Goal: Transaction & Acquisition: Purchase product/service

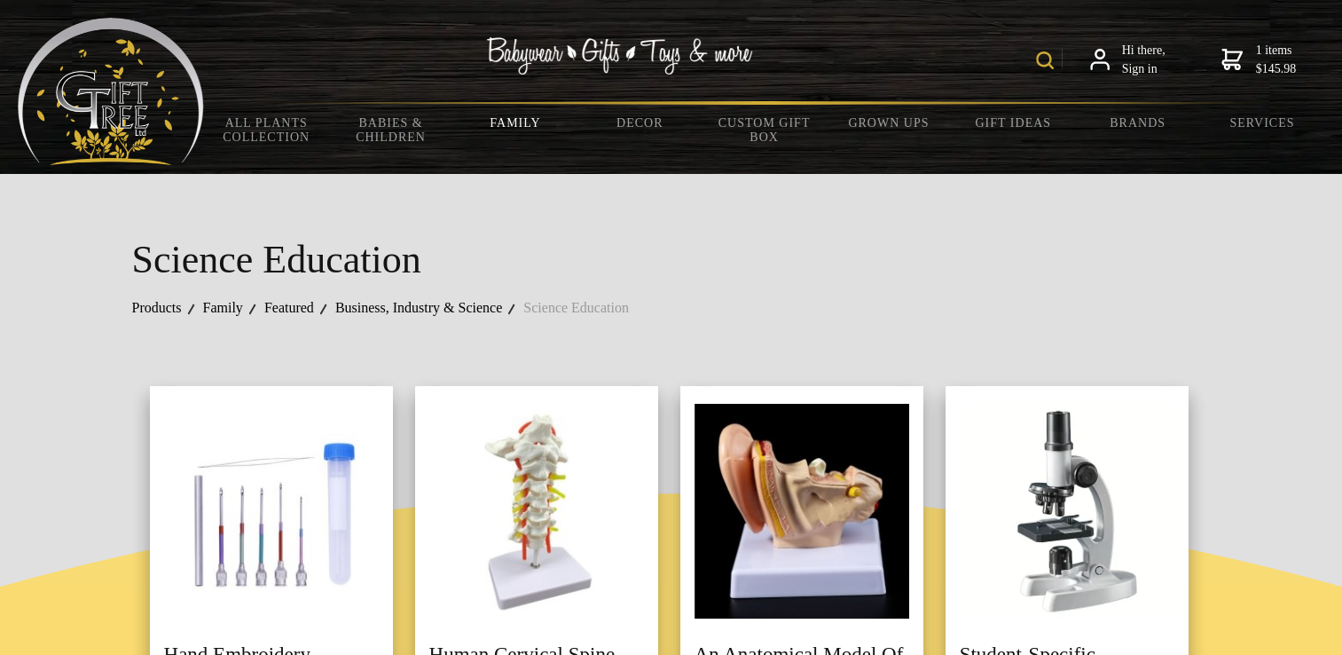
click at [1267, 60] on strong "$145.98" at bounding box center [1275, 68] width 41 height 19
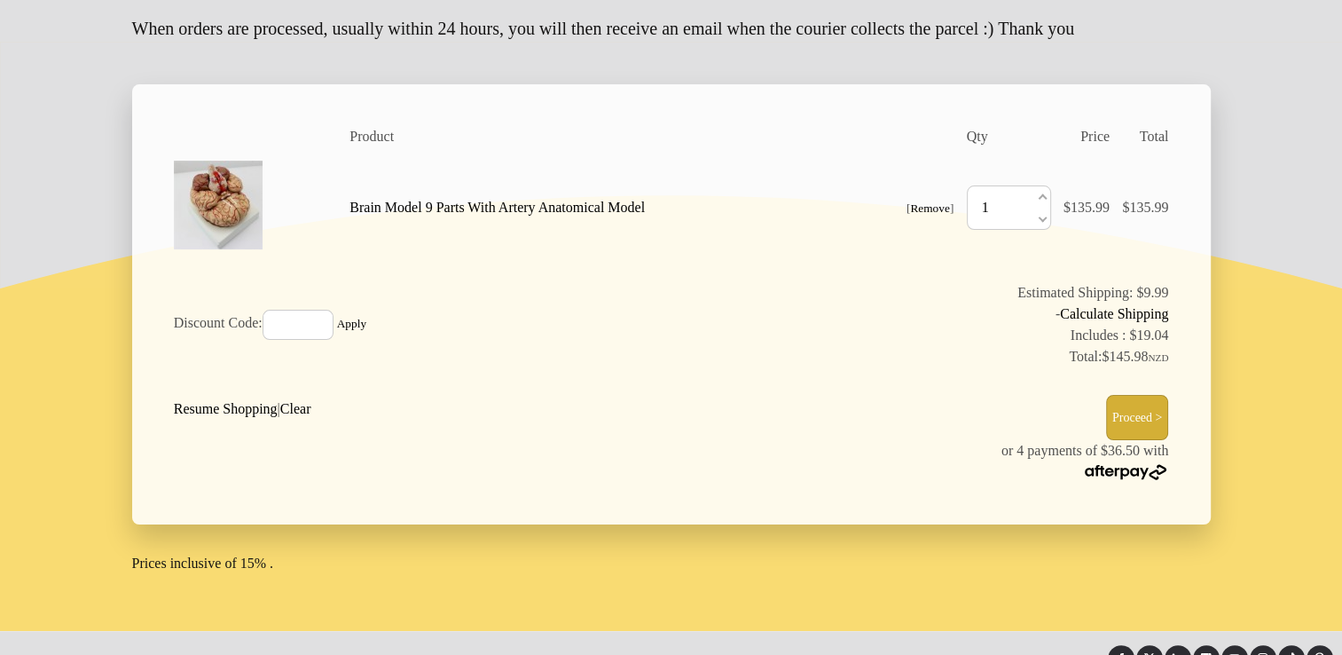
click at [1127, 440] on button "Proceed >" at bounding box center [1137, 417] width 63 height 45
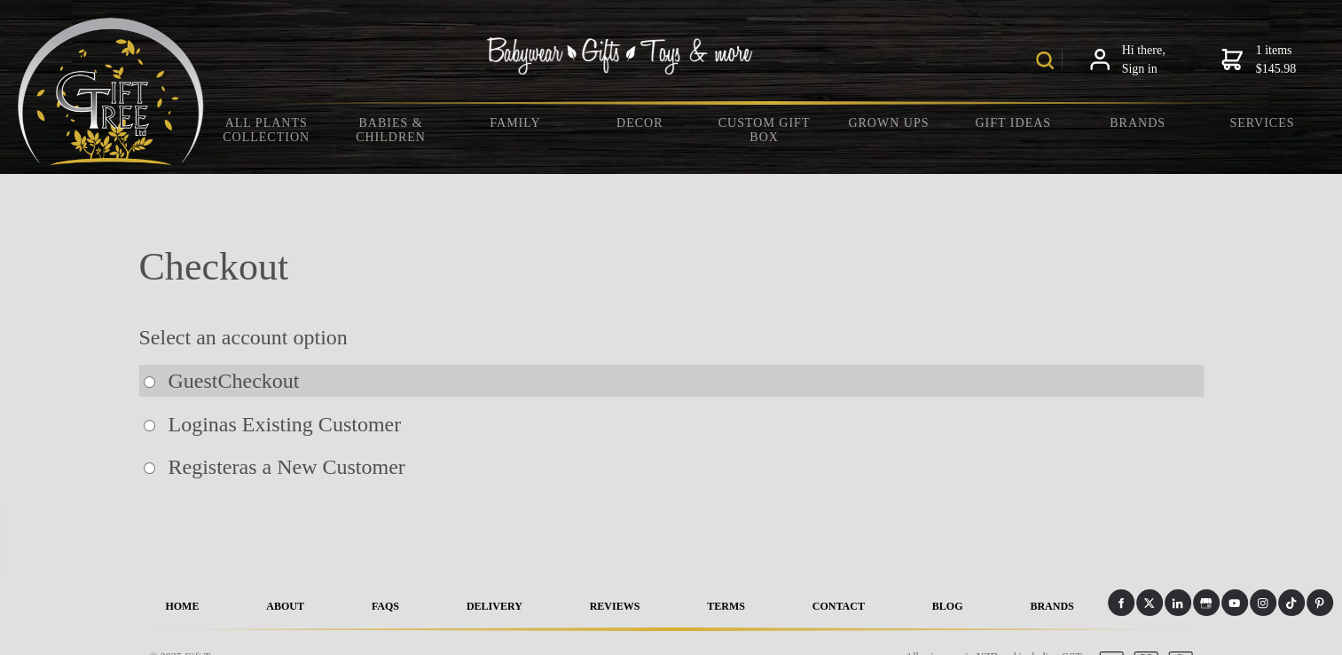
click at [468, 389] on p "Guest Checkout" at bounding box center [671, 381] width 1065 height 32
click at [150, 380] on input "radio" at bounding box center [150, 382] width 12 height 12
radio input "true"
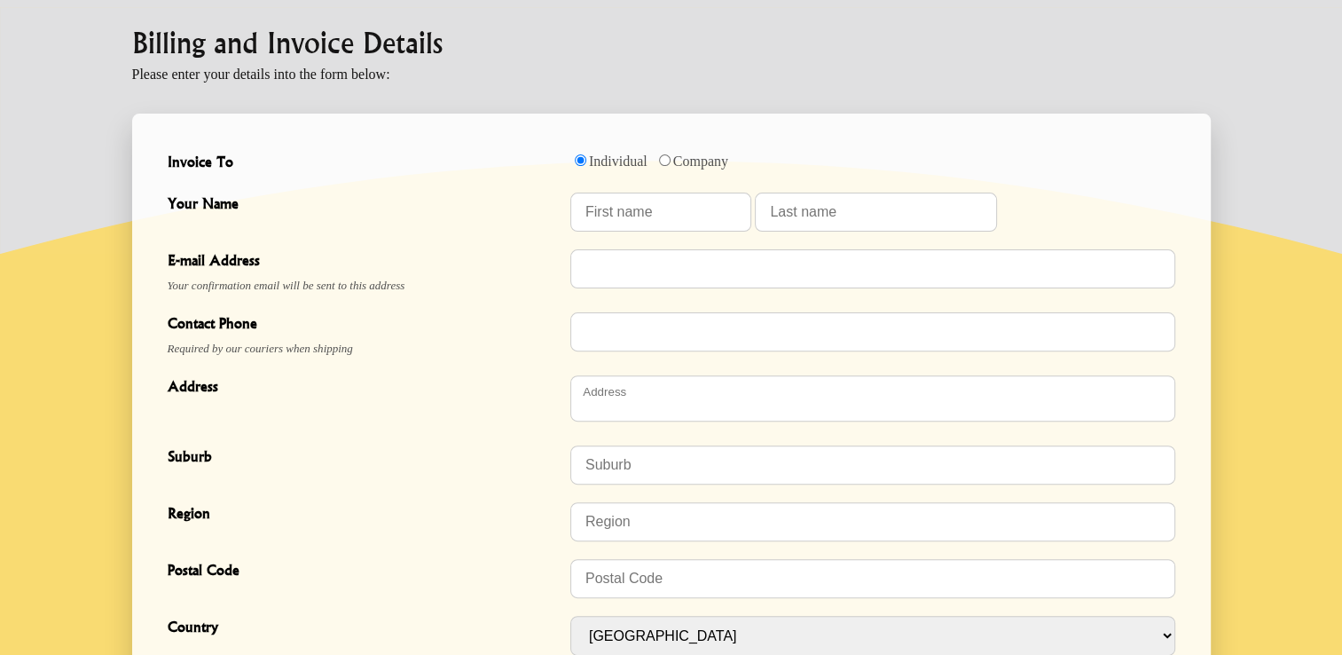
scroll to position [497, 0]
click at [635, 223] on input "Your Name" at bounding box center [660, 211] width 181 height 39
type input "Saoirse"
type input "Jolly"
type input "saoirse.m.jolly@gmail.com"
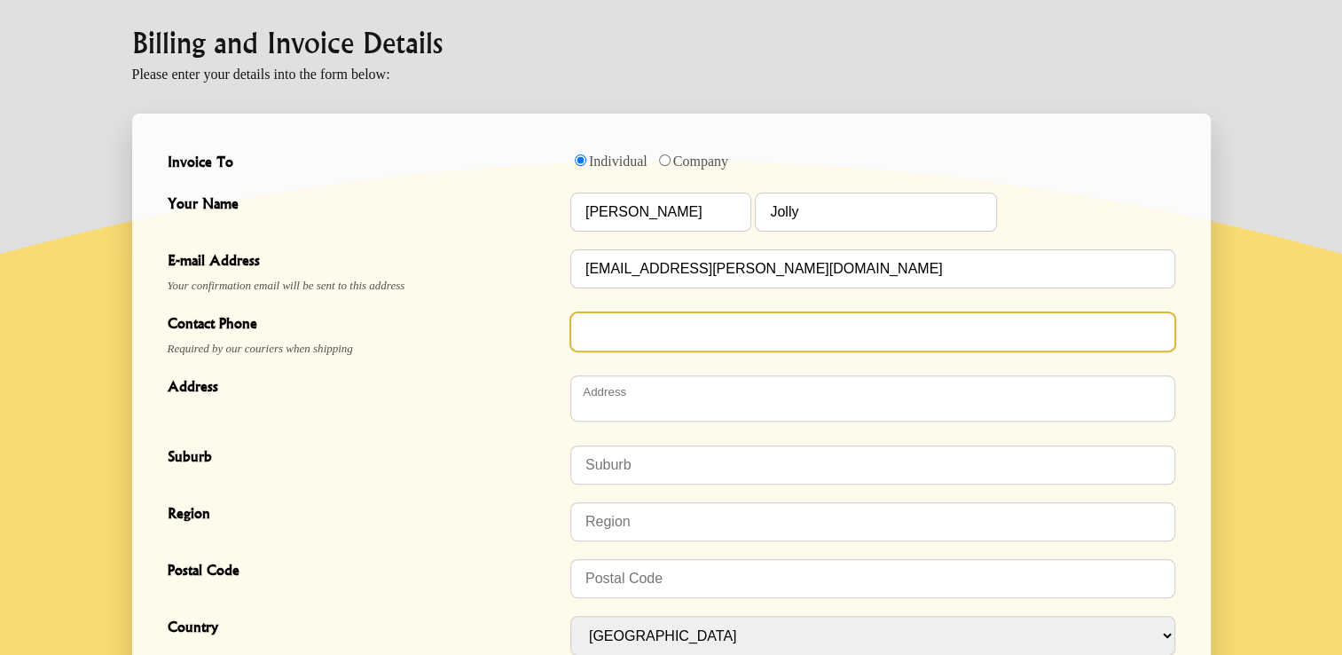
click at [620, 341] on input "Contact Phone" at bounding box center [872, 331] width 605 height 39
type input "0225975884"
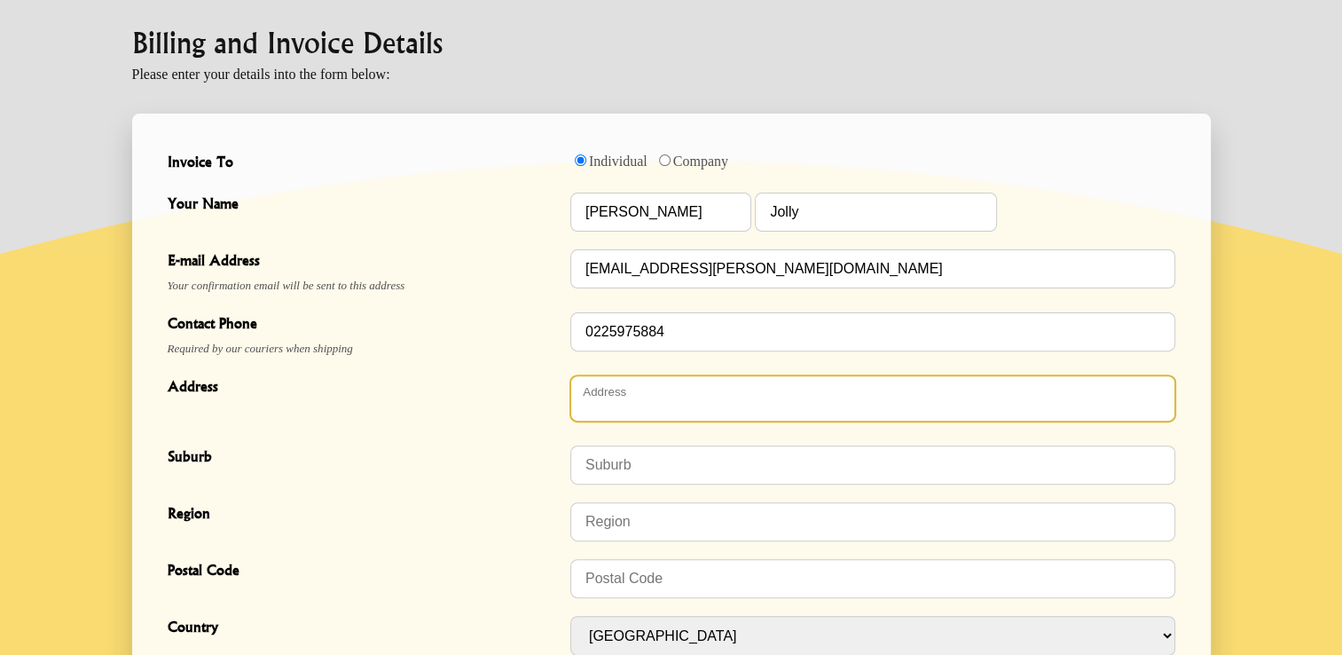
type textarea "50 Daniell Street, Newtown,"
type input "Wellington"
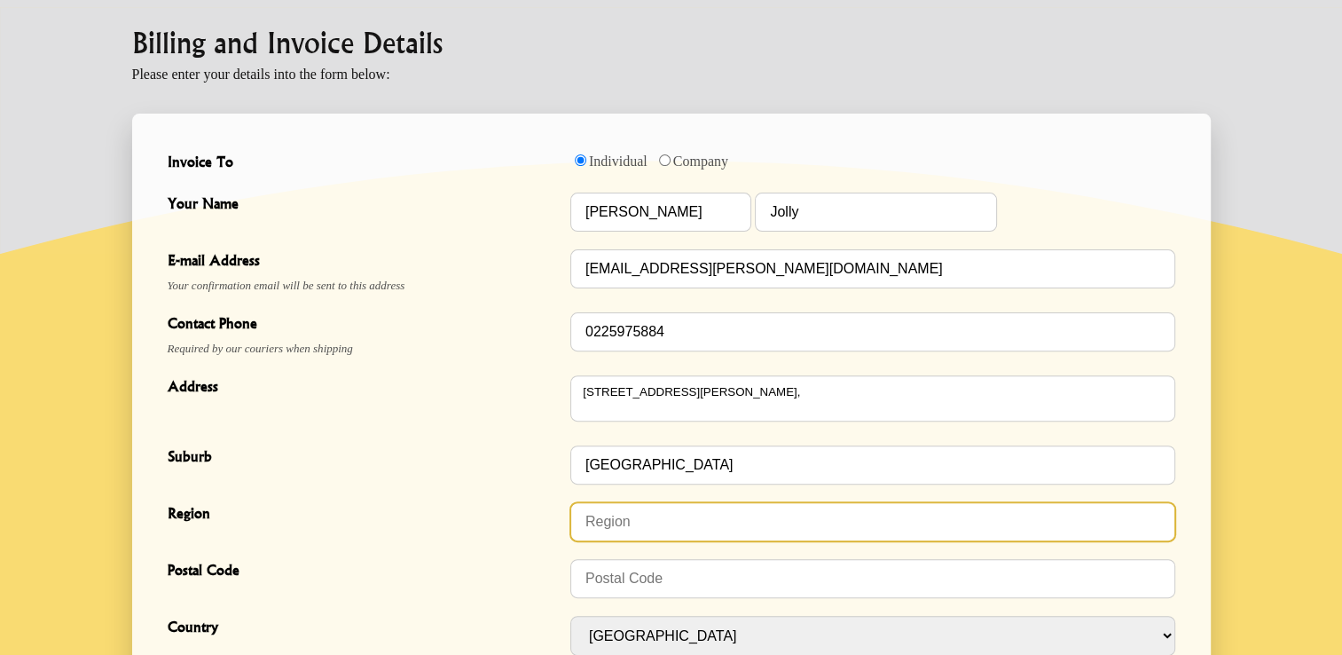
type input "6021"
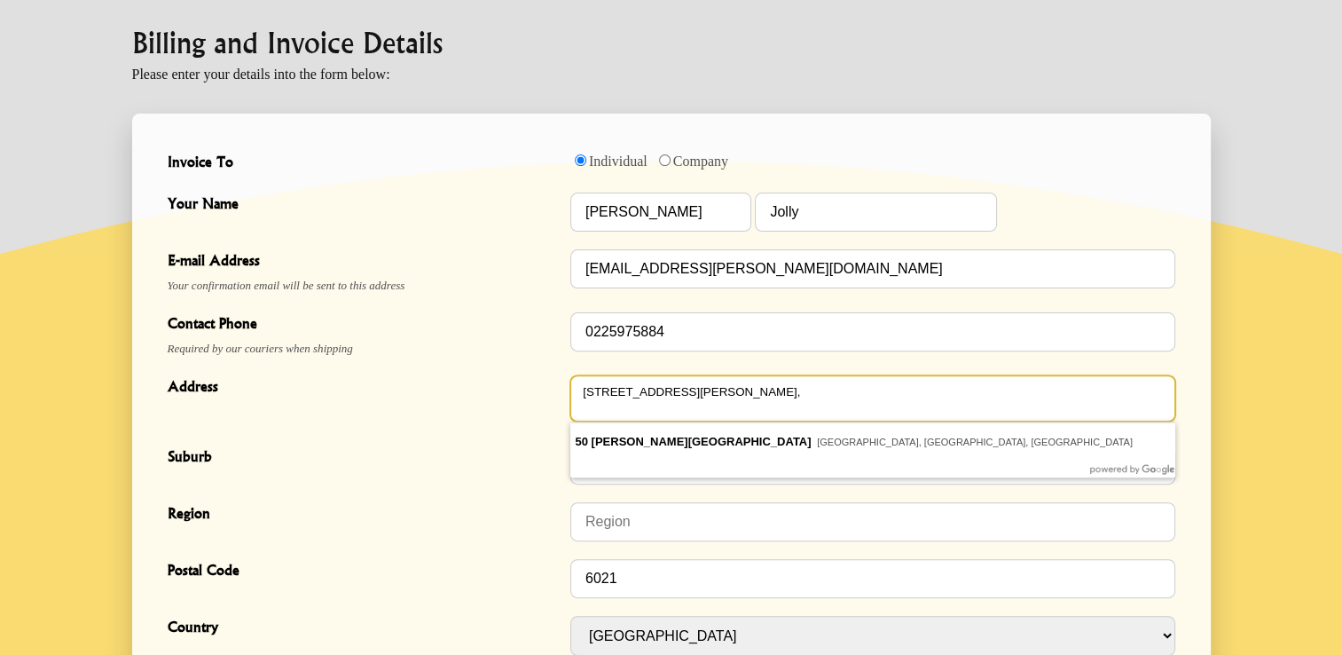
drag, startPoint x: 763, startPoint y: 403, endPoint x: 557, endPoint y: 388, distance: 206.4
click at [557, 388] on div "Address 50 Daniell Street, Newtown, 50 Daniell Street Newtown, Wellington, New …" at bounding box center [672, 401] width 1022 height 70
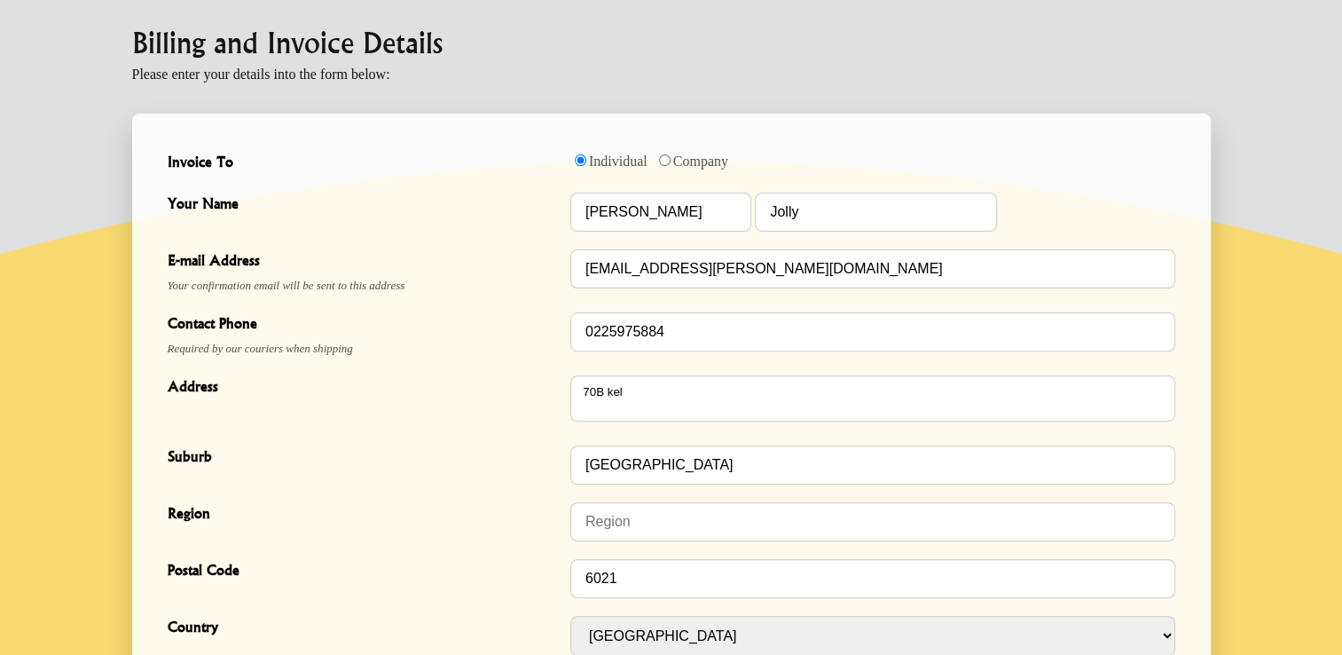
type textarea "70B Kelburn Parade"
type input "Kelburn"
type input "Wellington"
type input "6012"
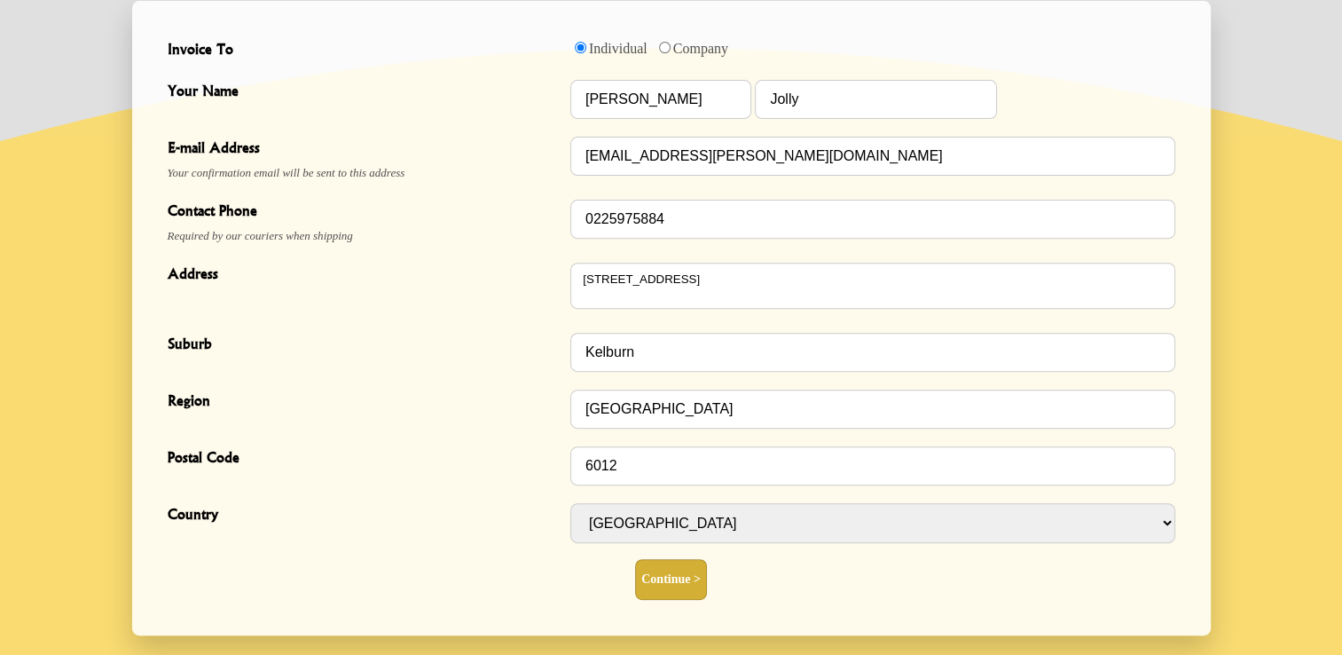
scroll to position [632, 0]
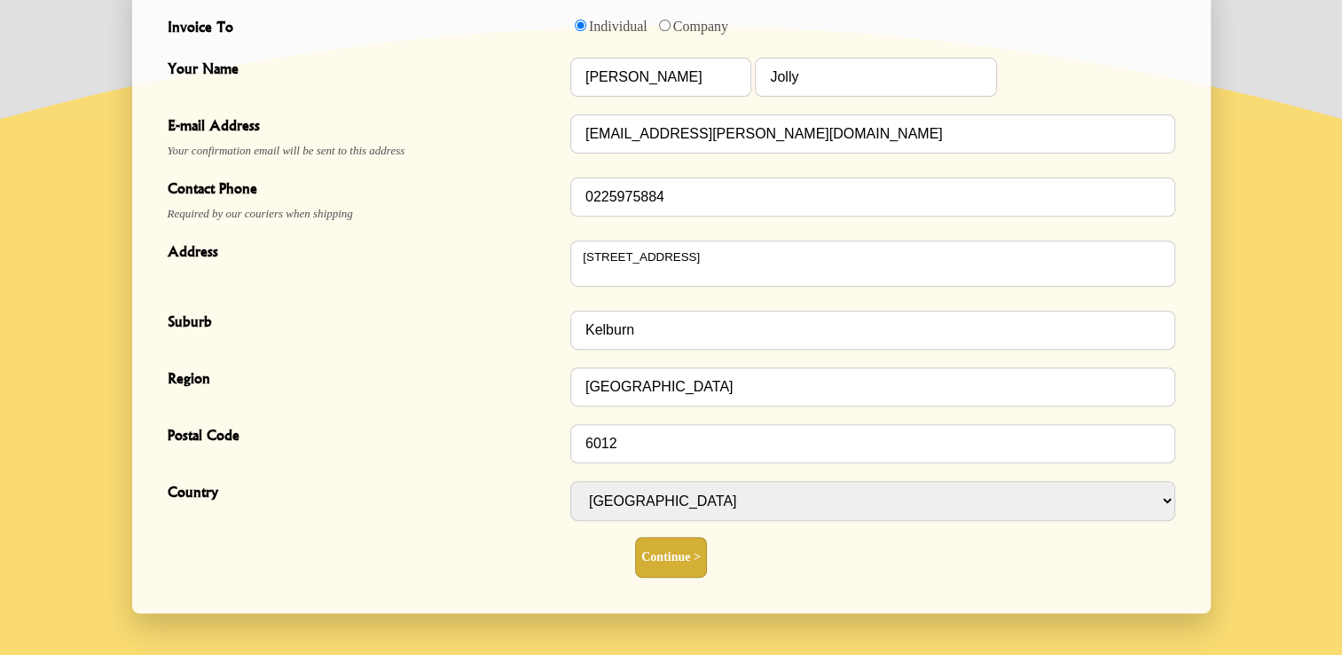
click at [660, 559] on button "Continue >" at bounding box center [671, 557] width 72 height 41
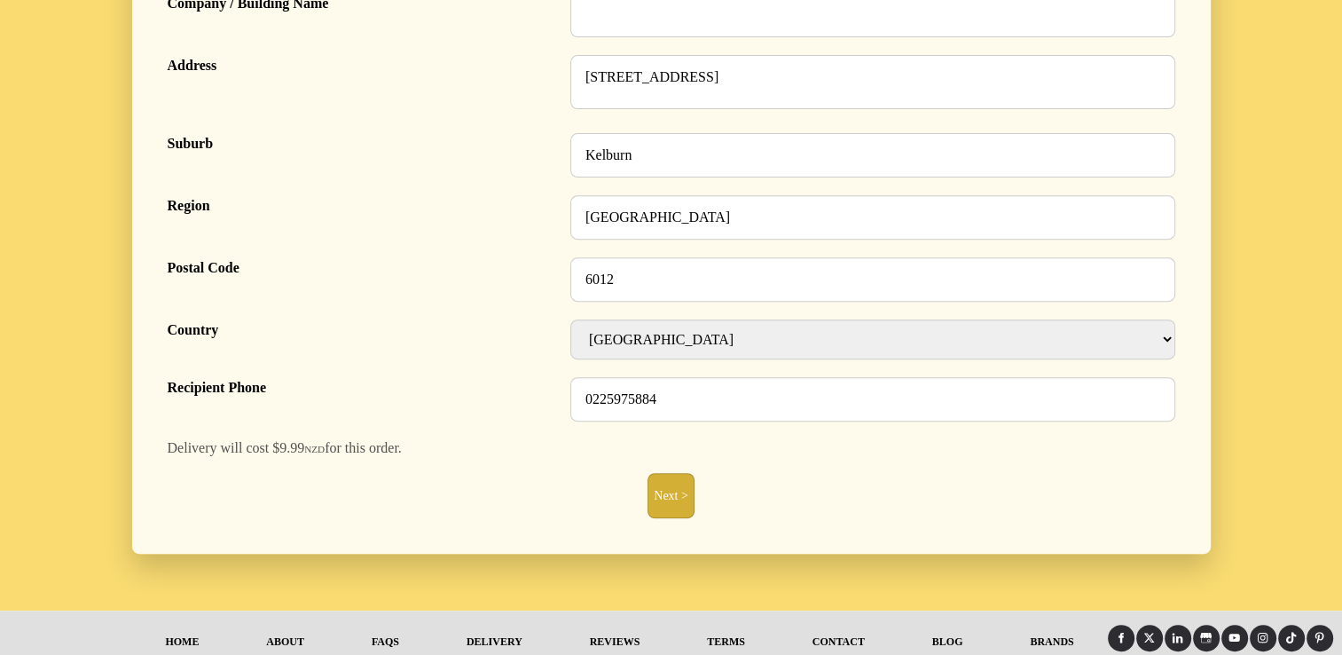
scroll to position [664, 0]
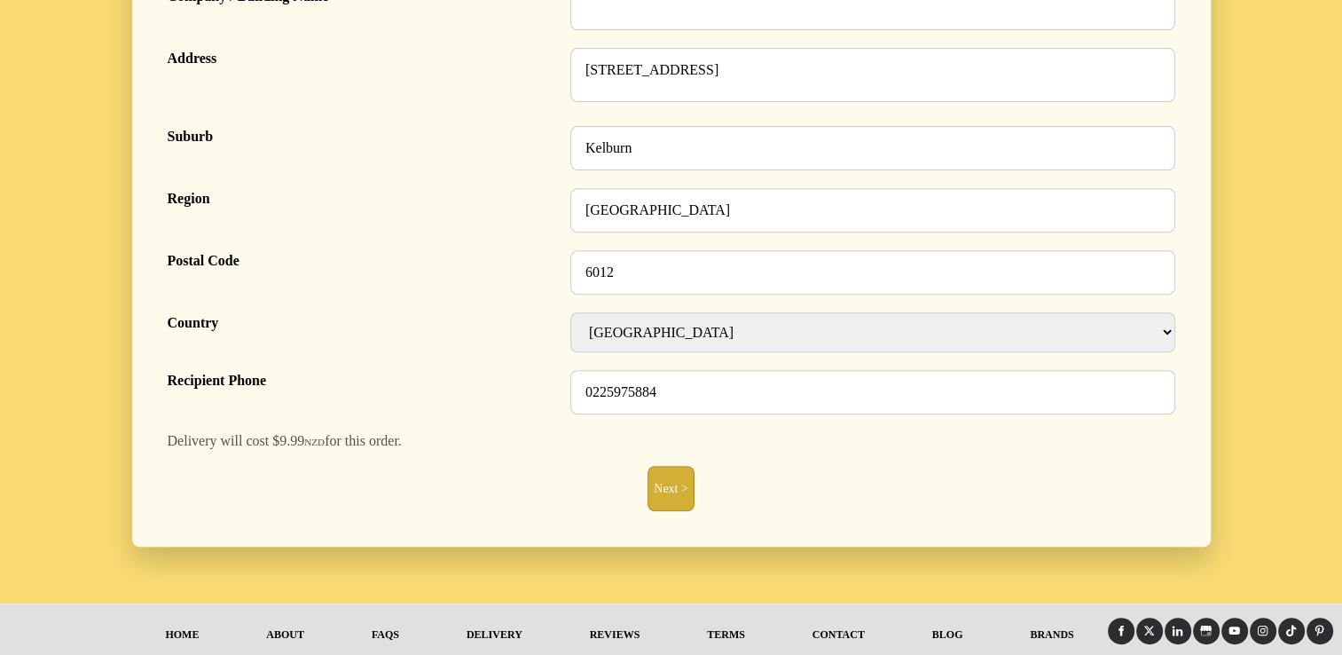
click at [661, 506] on button "Next >" at bounding box center [671, 488] width 47 height 45
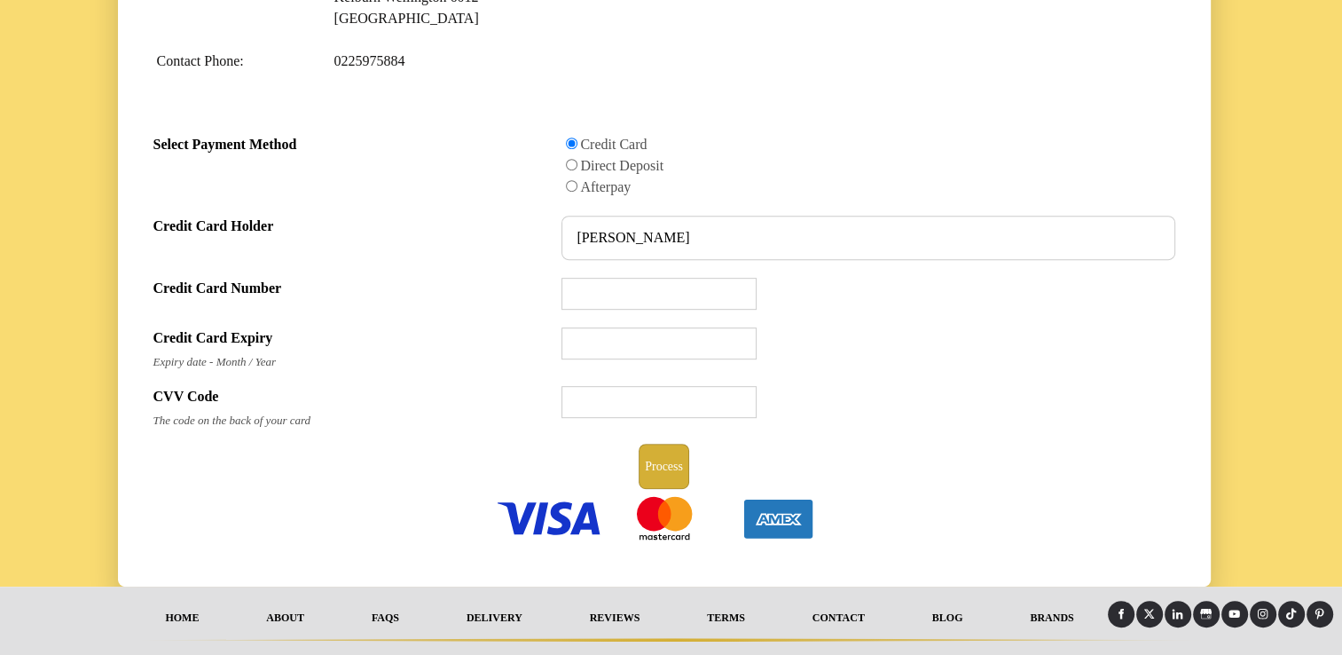
scroll to position [859, 0]
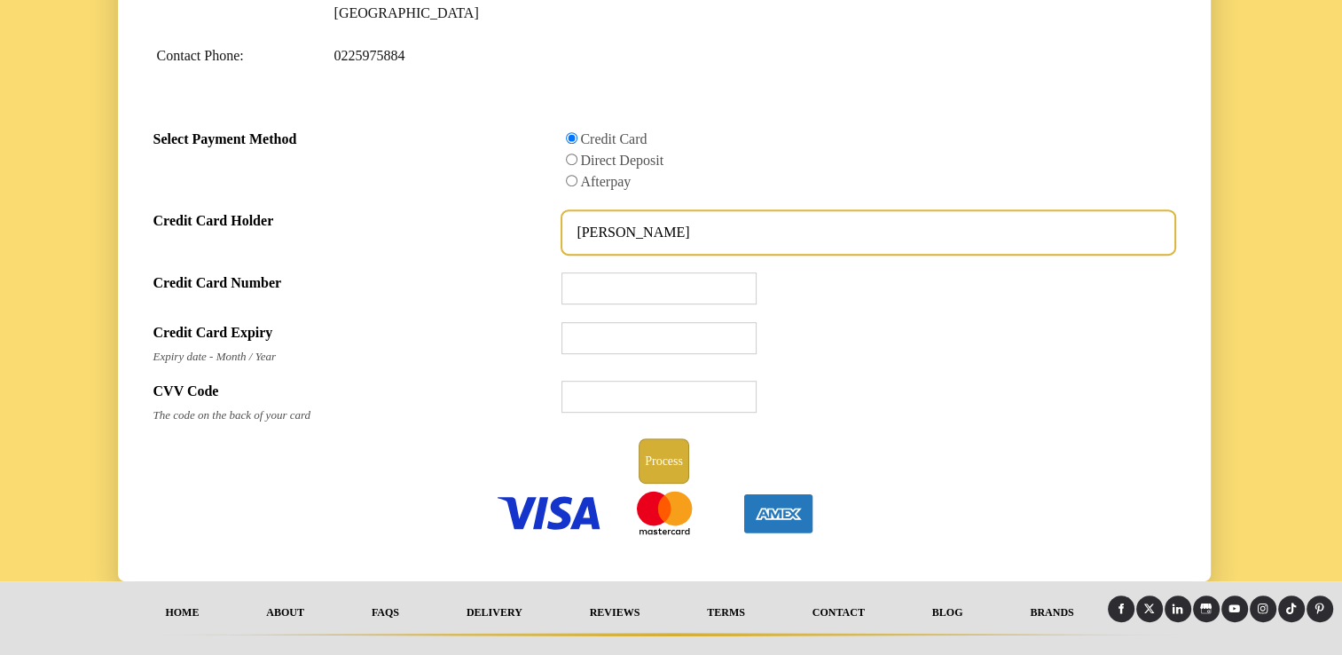
drag, startPoint x: 755, startPoint y: 234, endPoint x: 544, endPoint y: 231, distance: 211.2
click at [544, 231] on div "Credit Card Holder SAOIRSE JOLLY" at bounding box center [664, 232] width 1036 height 62
type input "+"
type input "ANZ Cardholder"
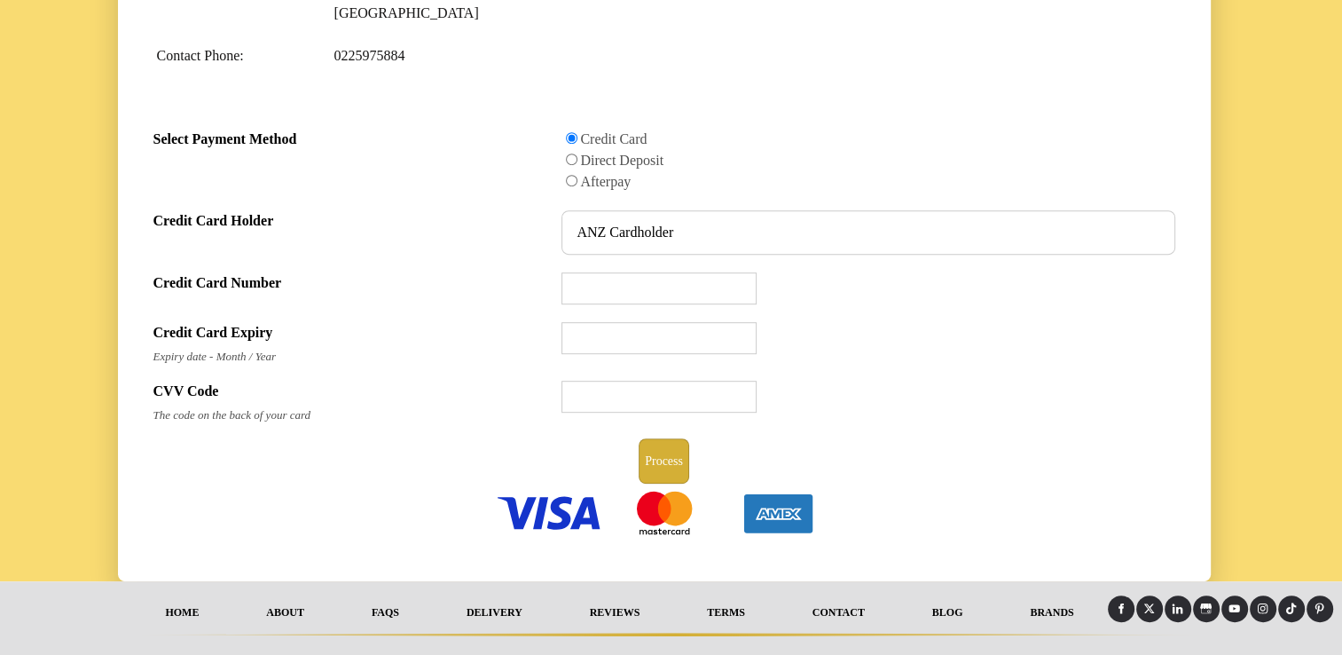
click at [804, 407] on div at bounding box center [868, 401] width 613 height 45
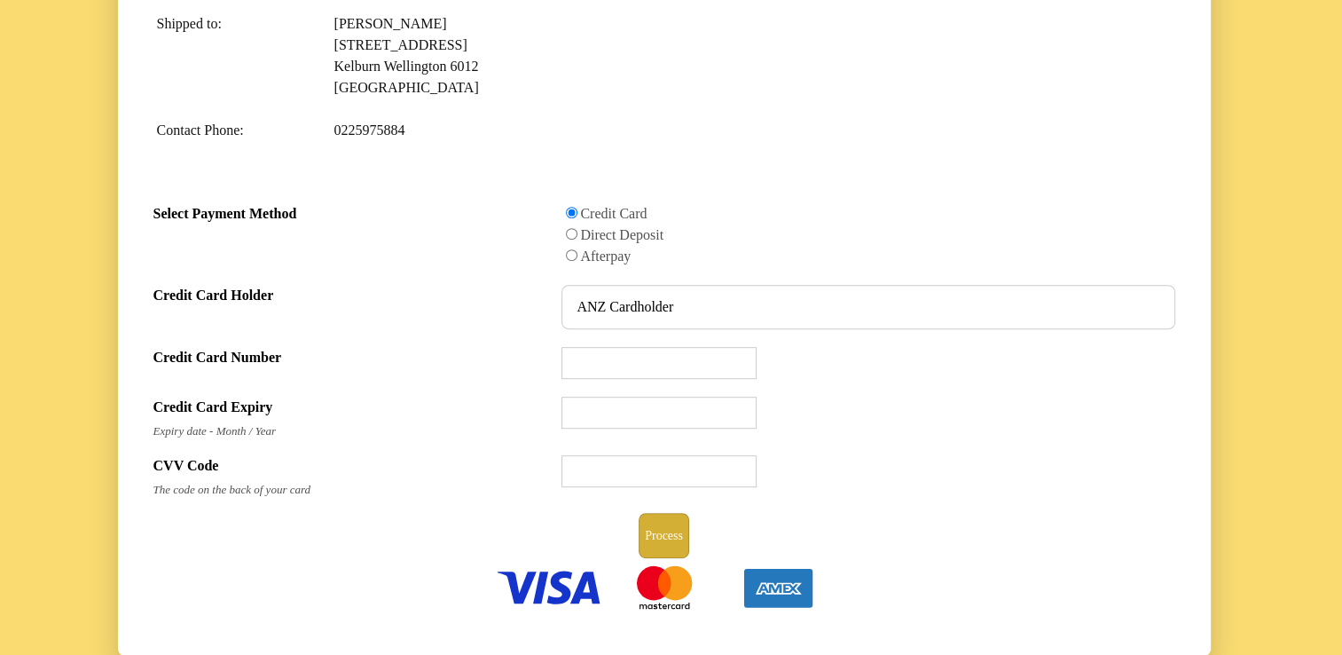
scroll to position [791, 0]
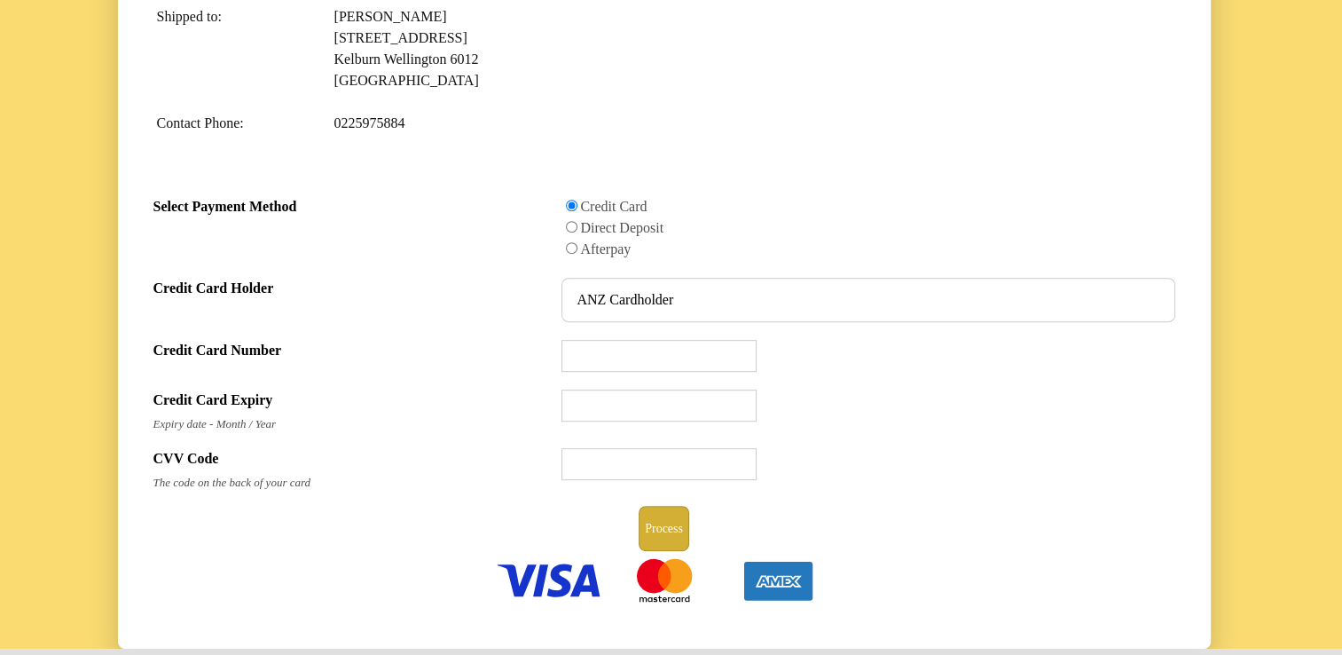
click at [665, 531] on button "Process" at bounding box center [664, 528] width 51 height 45
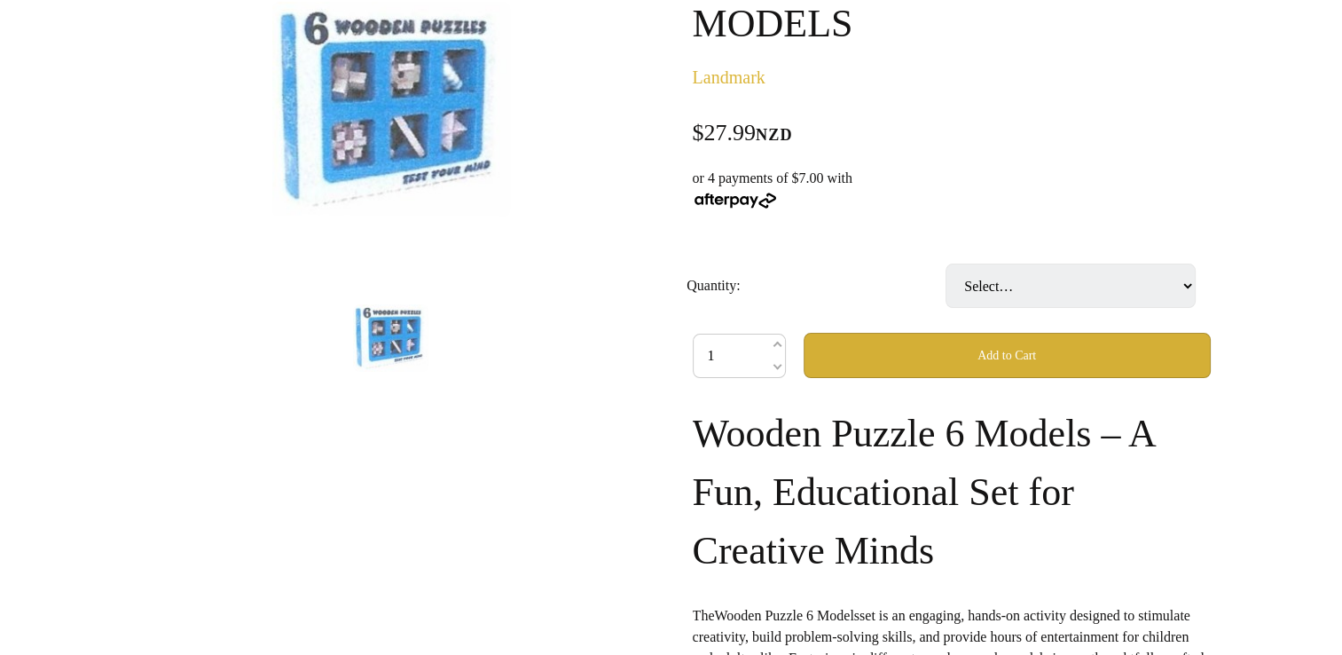
click at [403, 331] on img at bounding box center [390, 337] width 75 height 67
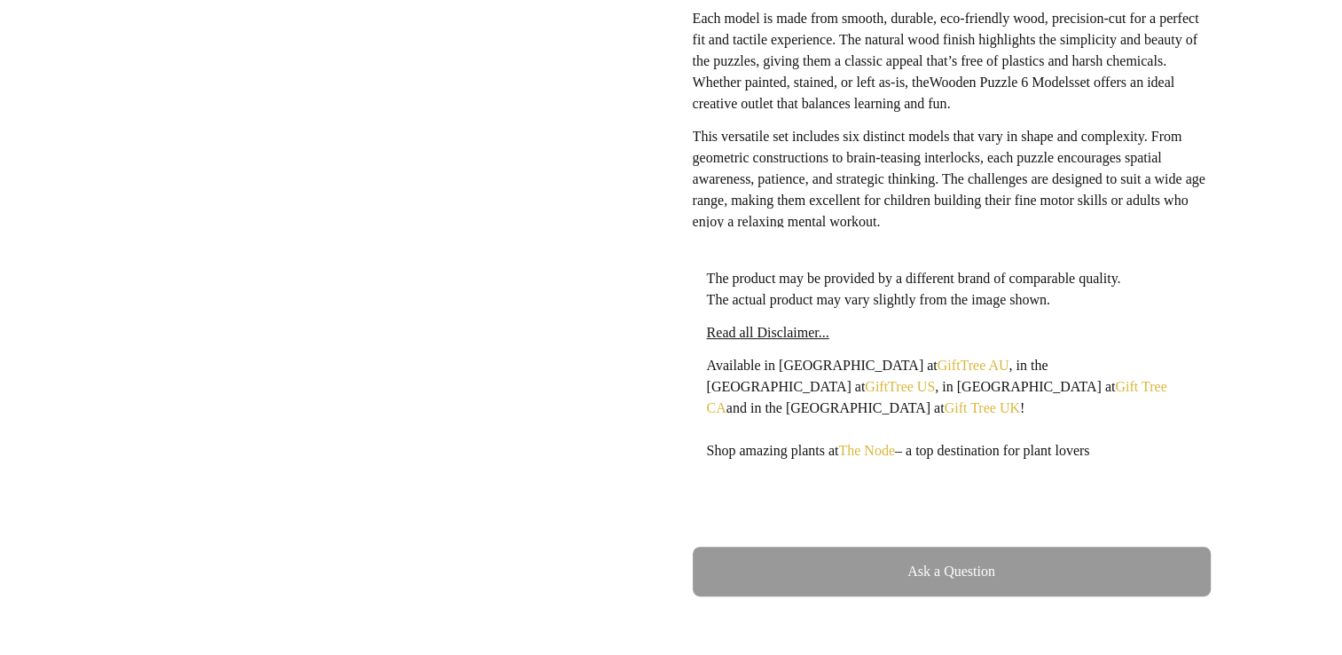
scroll to position [248, 0]
